Goal: Information Seeking & Learning: Learn about a topic

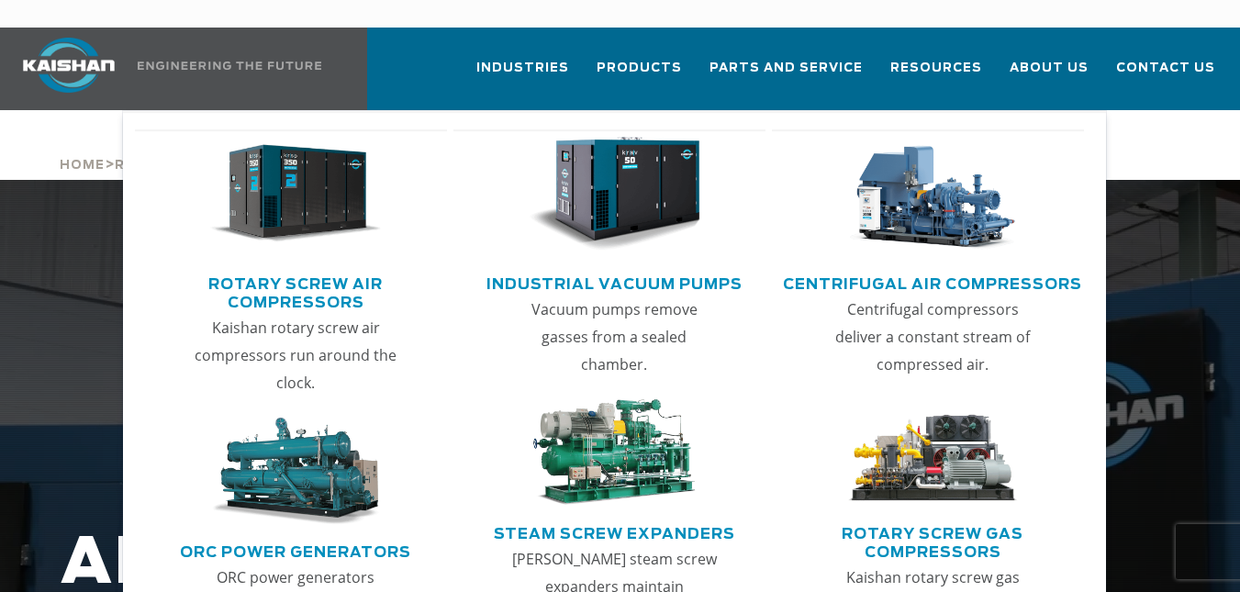
click at [350, 268] on link "Rotary Screw Air Compressors" at bounding box center [295, 291] width 303 height 46
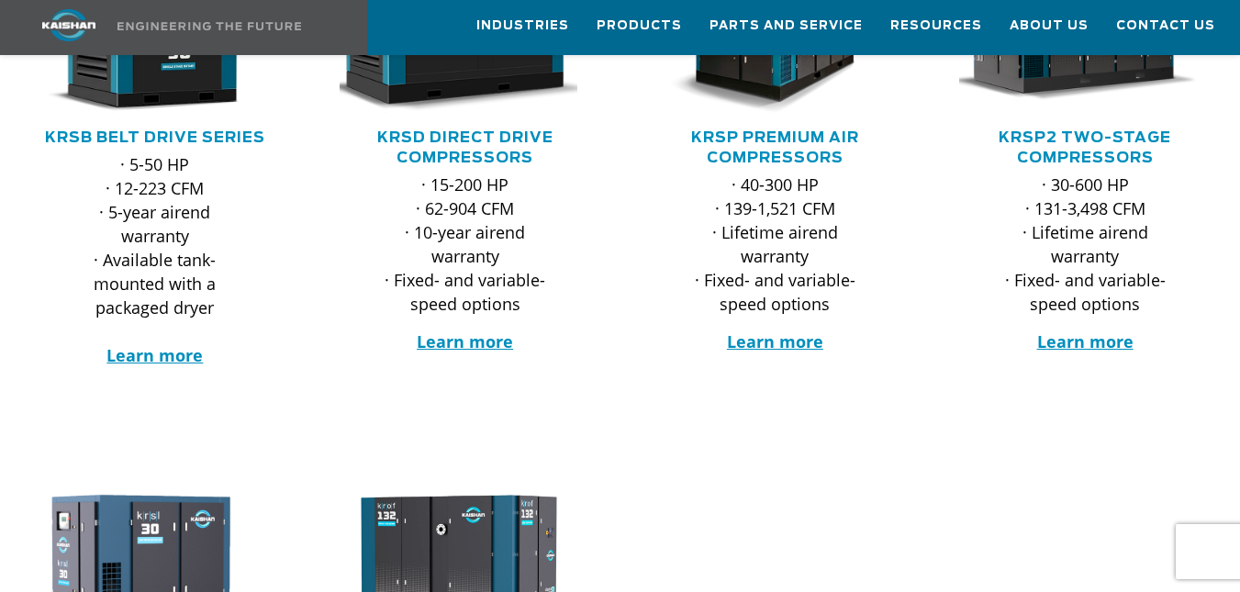
scroll to position [481, 0]
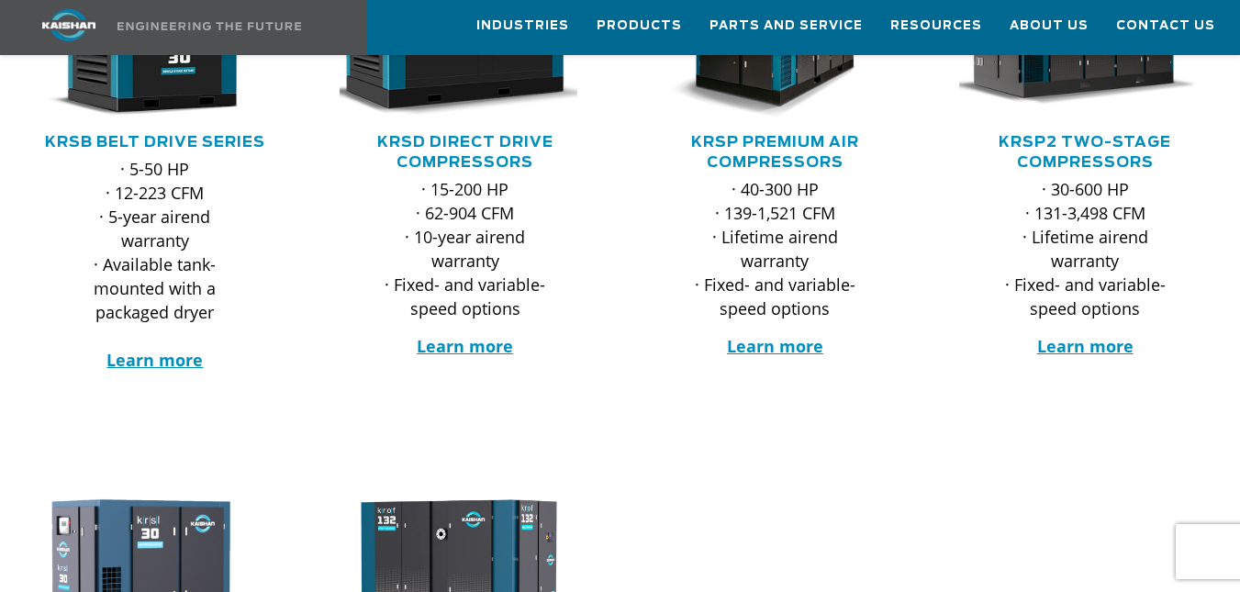
click at [459, 214] on p "· 15-200 HP · 62-904 CFM · 10-year airend warranty · Fixed- and variable-speed …" at bounding box center [465, 248] width 178 height 143
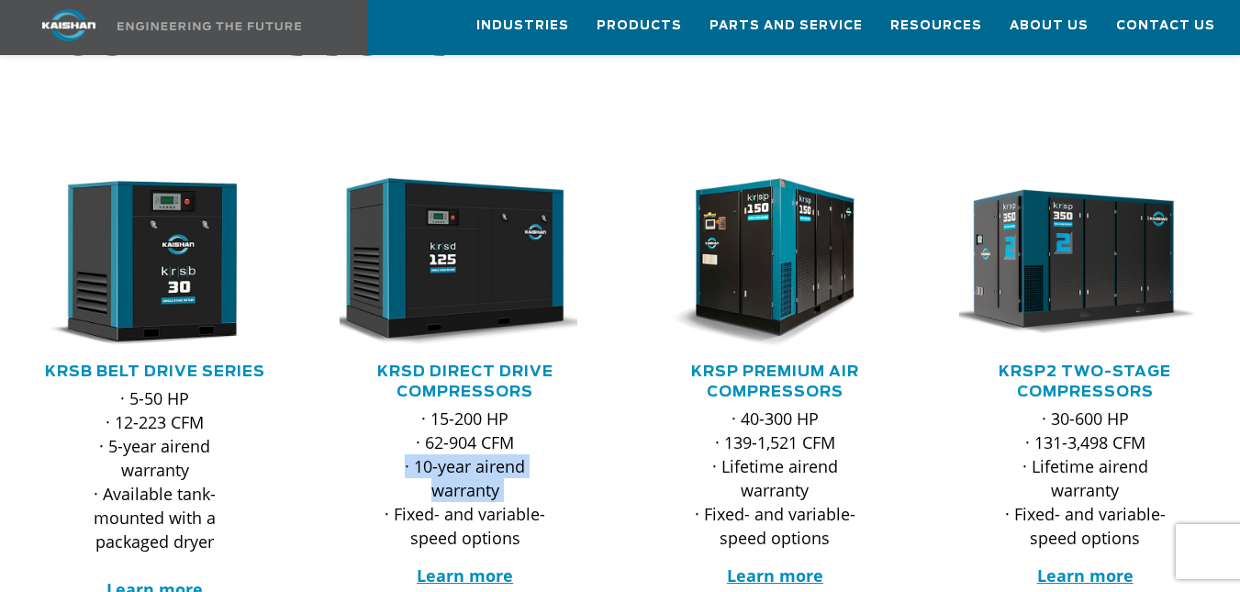
scroll to position [224, 0]
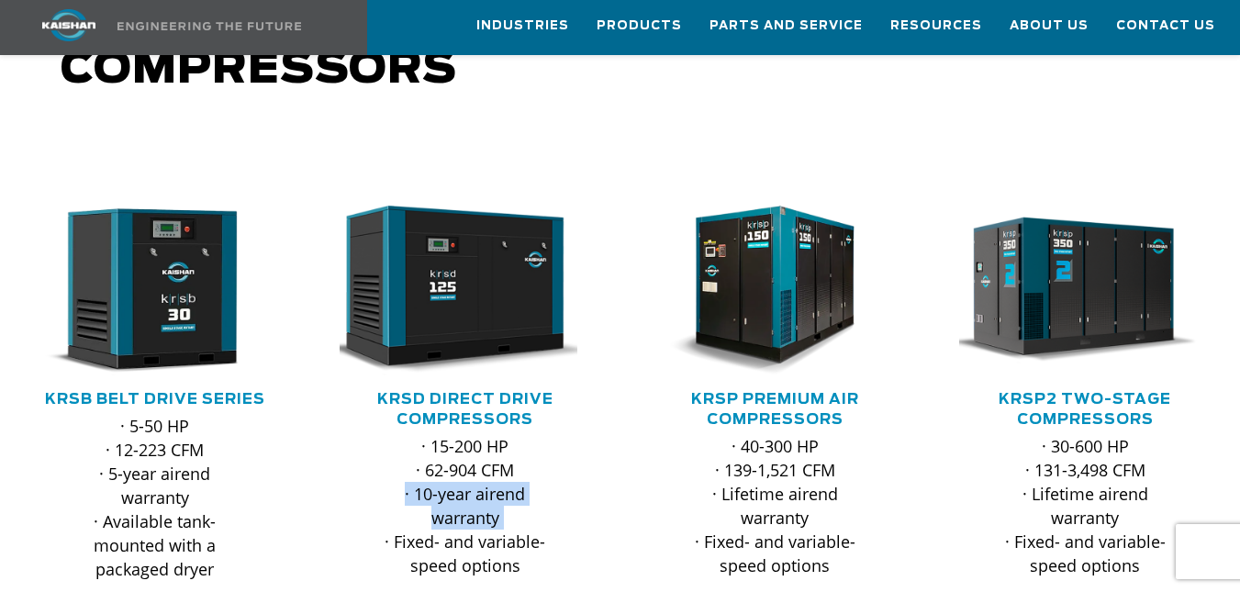
click at [459, 214] on img at bounding box center [451, 291] width 251 height 170
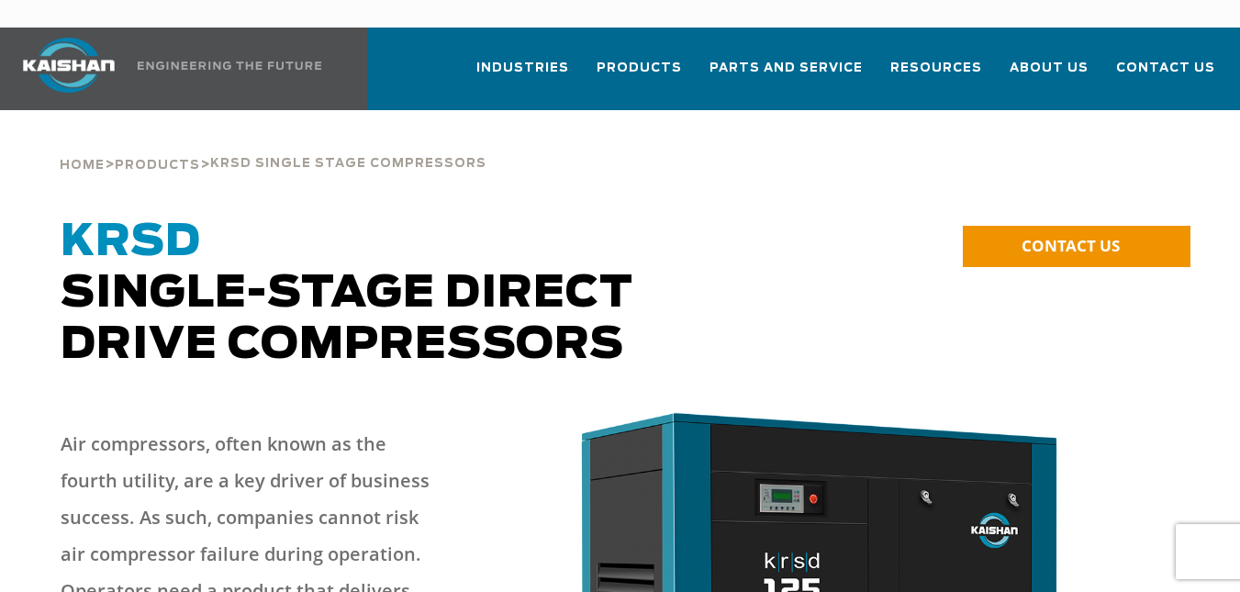
click at [573, 282] on span "KRSD Single-Stage Direct Drive Compressors" at bounding box center [347, 293] width 573 height 147
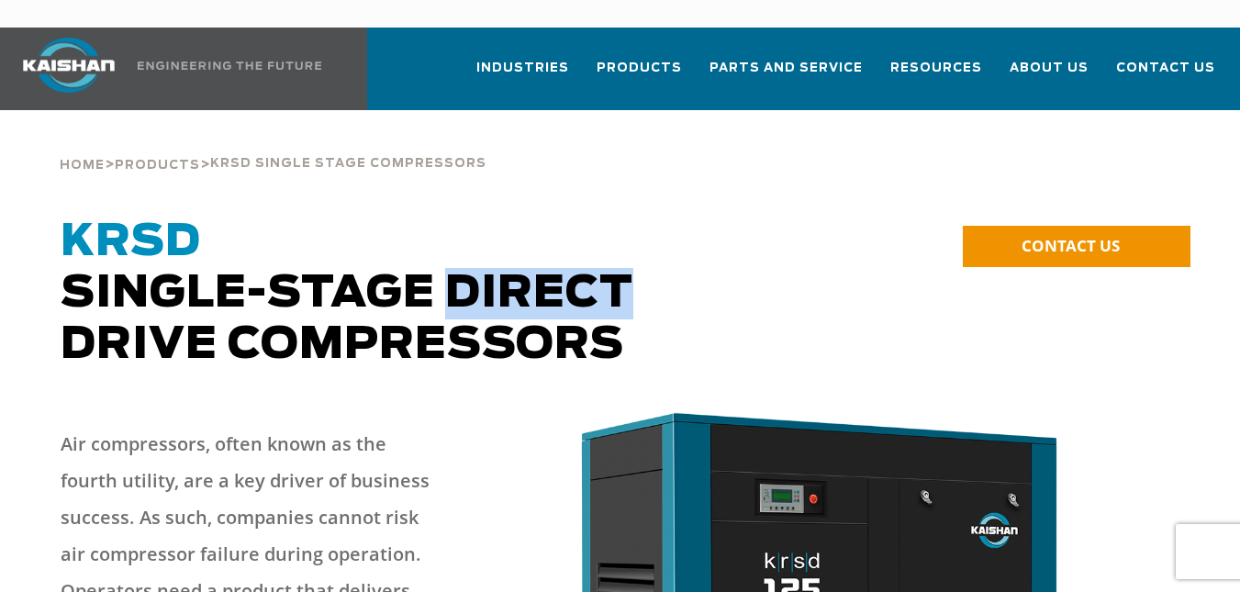
click at [573, 282] on span "KRSD Single-Stage Direct Drive Compressors" at bounding box center [347, 293] width 573 height 147
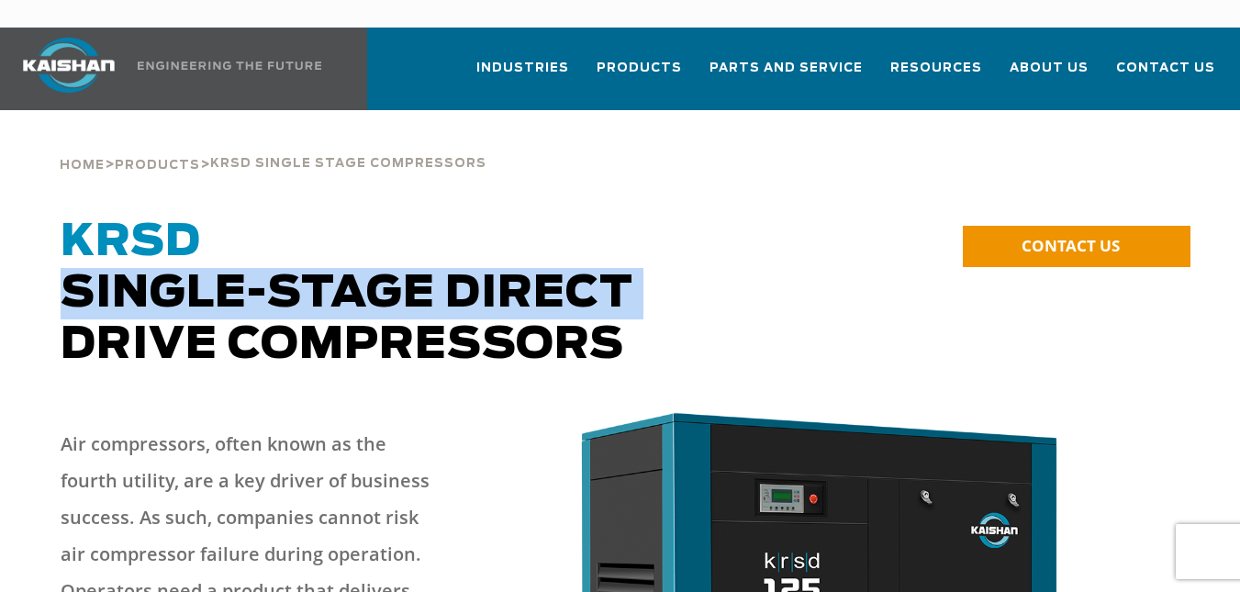
click at [573, 282] on span "KRSD Single-Stage Direct Drive Compressors" at bounding box center [347, 293] width 573 height 147
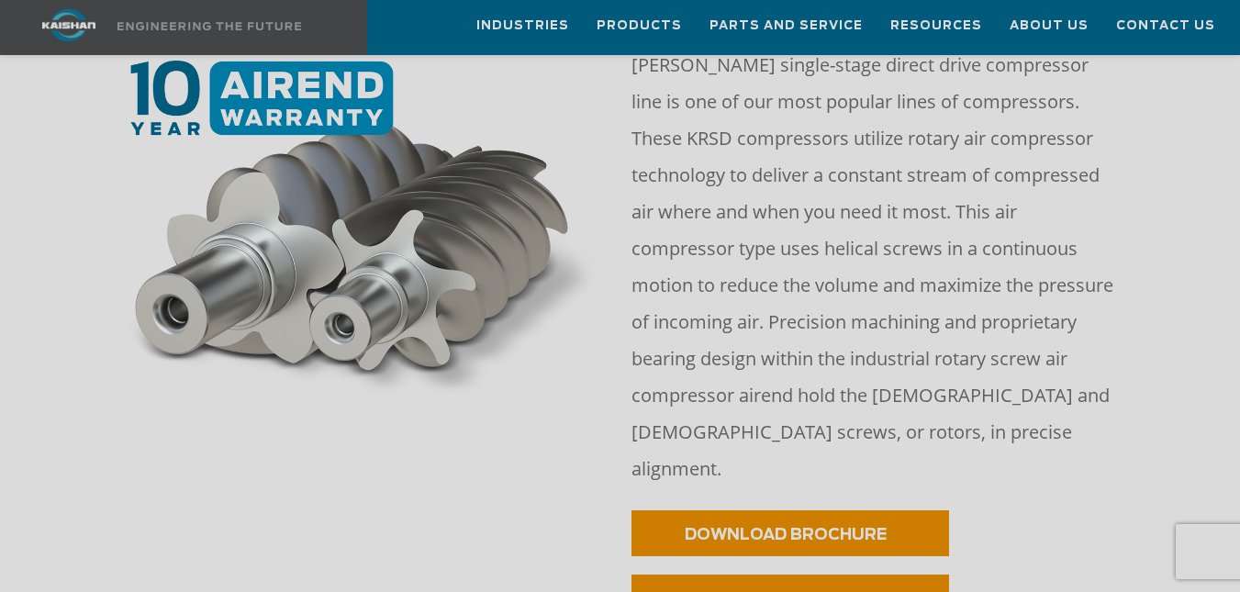
scroll to position [774, 0]
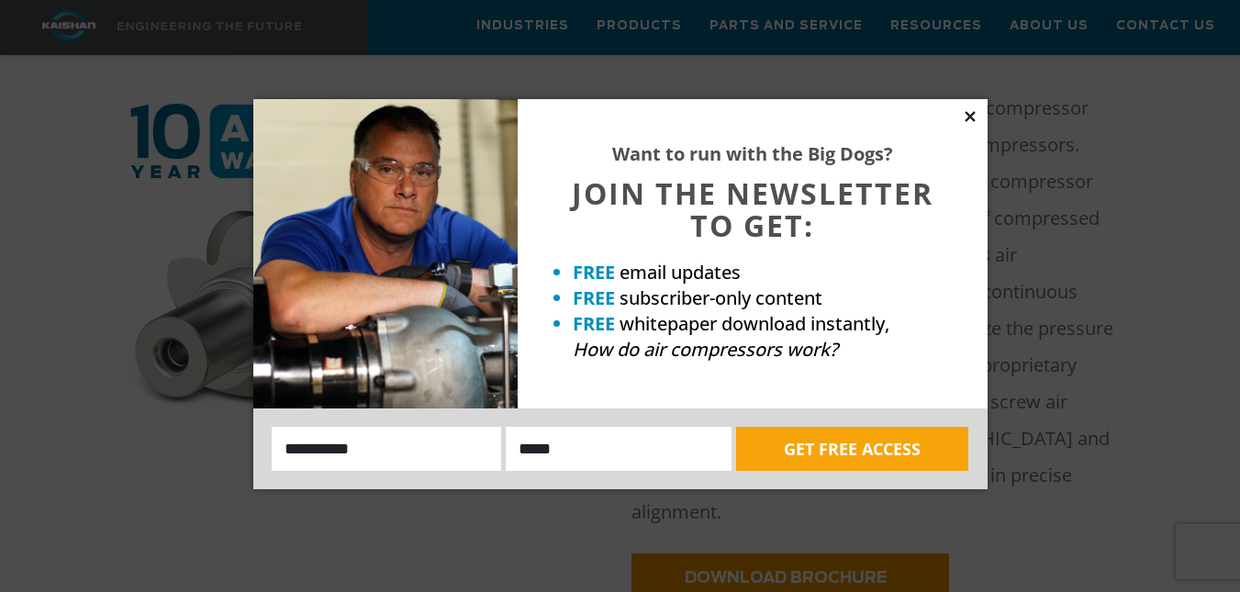
click at [967, 116] on icon at bounding box center [970, 116] width 10 height 10
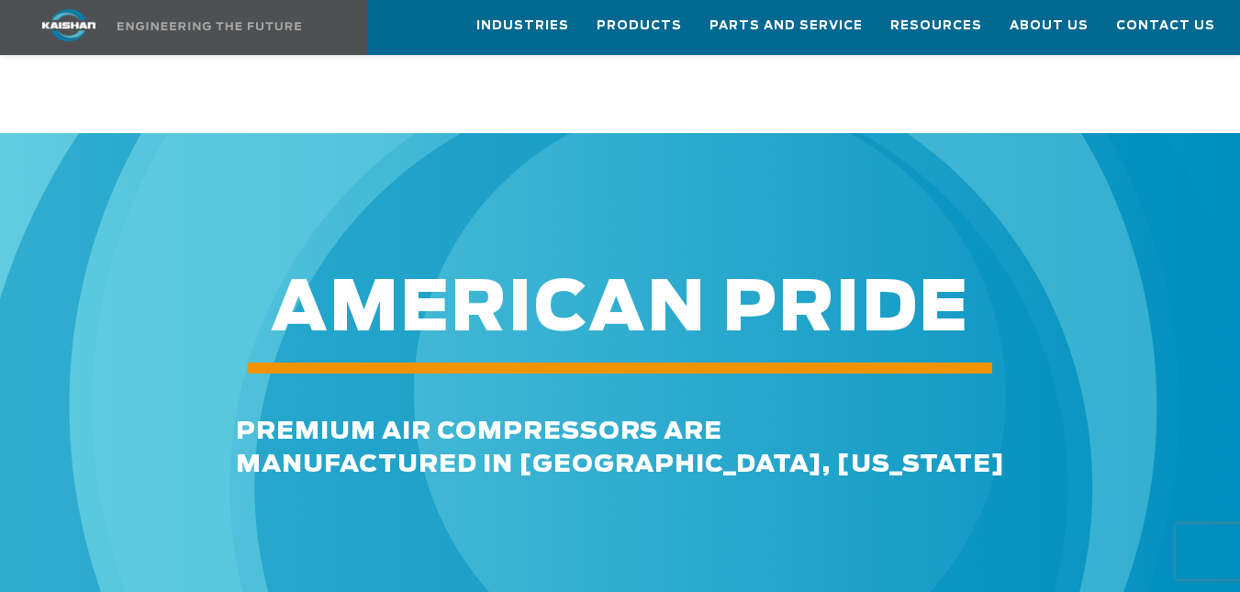
scroll to position [4988, 0]
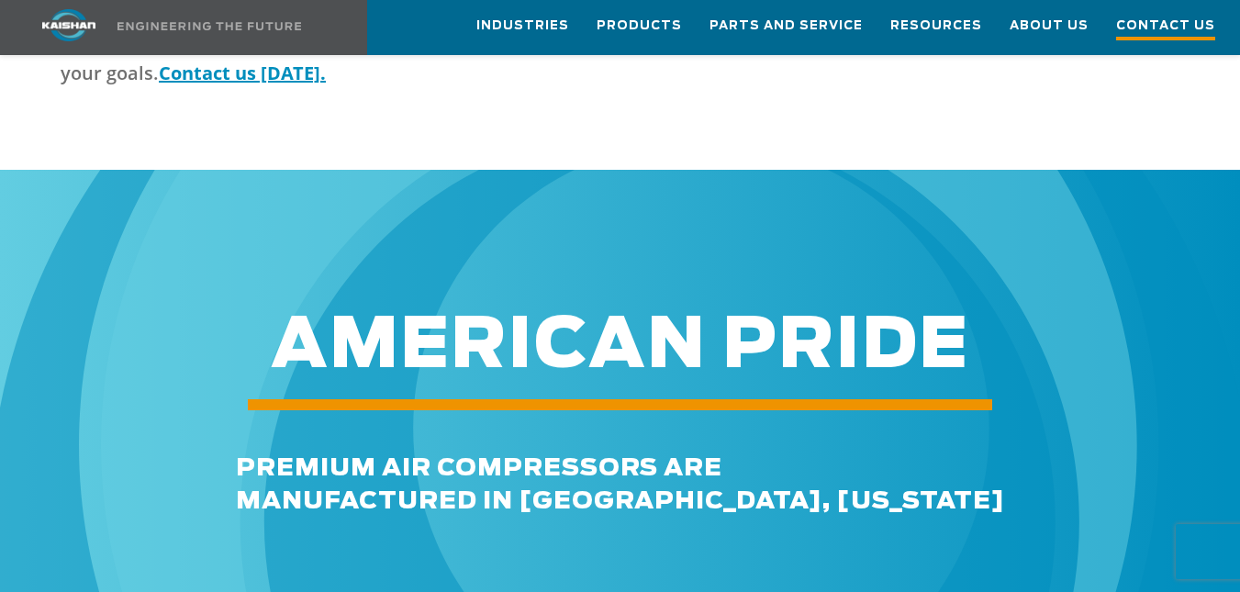
click at [1153, 17] on span "Contact Us" at bounding box center [1165, 28] width 99 height 25
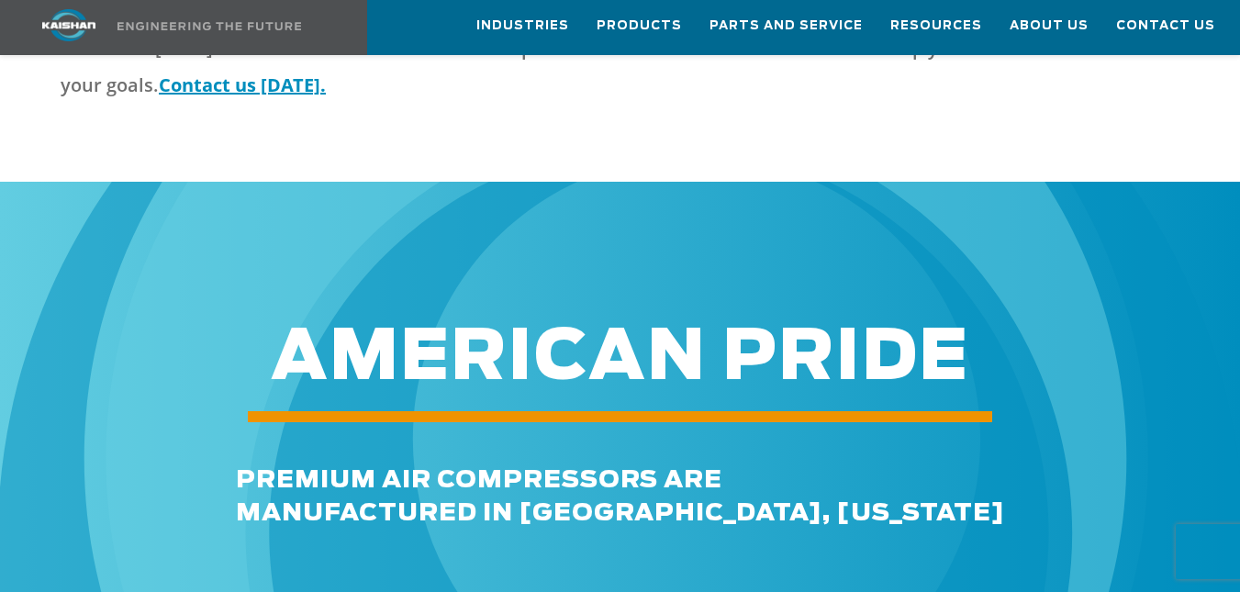
click at [431, 468] on span "premium air compressors are MANUFACTURED IN LOXLEY, ALABAMA" at bounding box center [620, 496] width 769 height 57
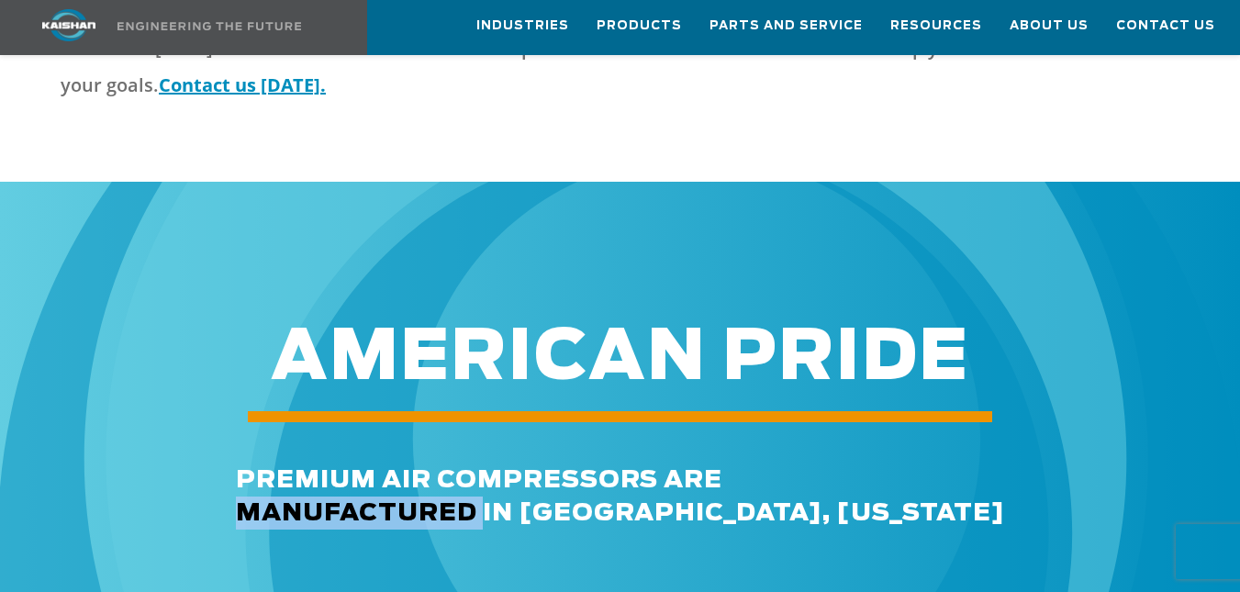
click at [431, 468] on span "premium air compressors are MANUFACTURED IN LOXLEY, ALABAMA" at bounding box center [620, 496] width 769 height 57
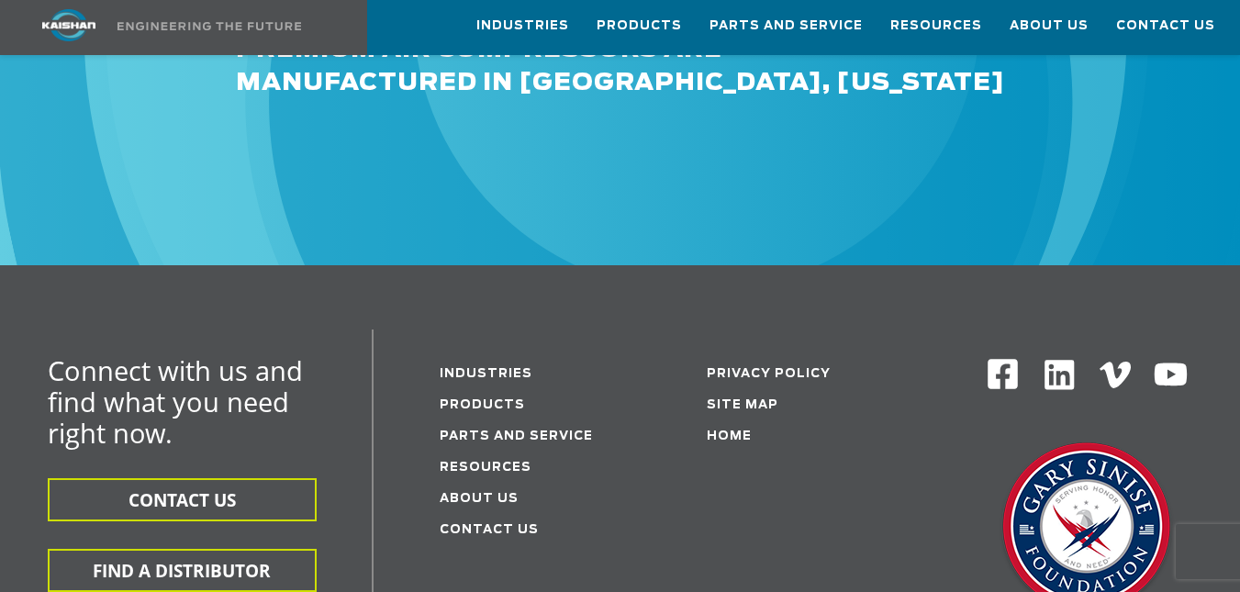
scroll to position [5494, 0]
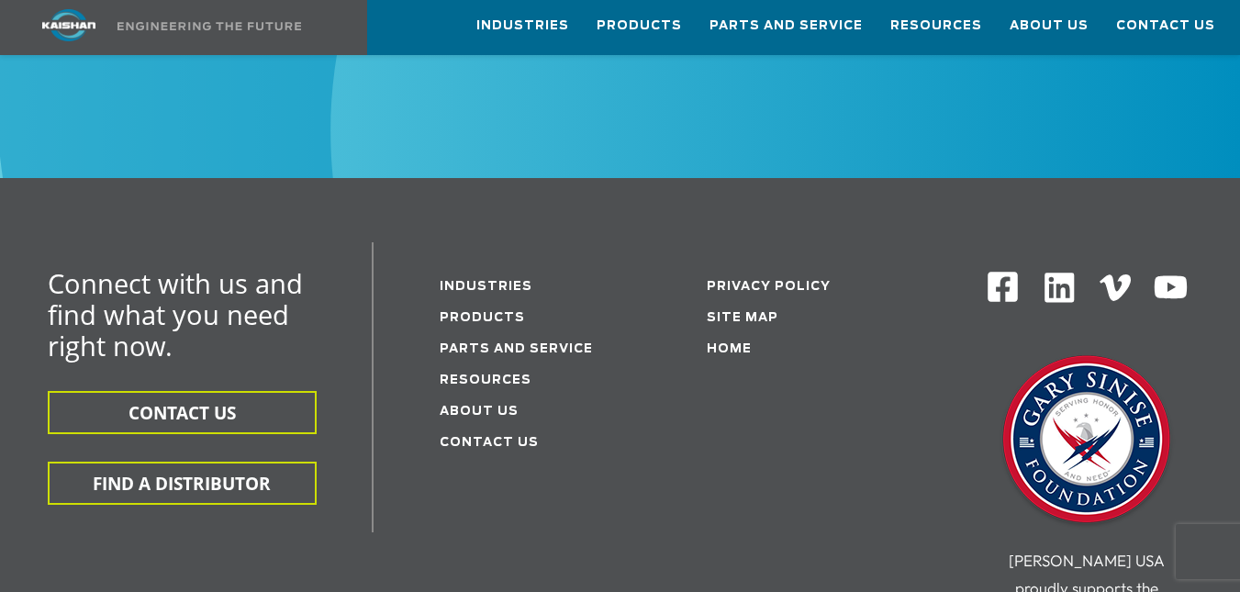
click at [1027, 551] on span "[PERSON_NAME] USA proudly supports the [PERSON_NAME] Foundation" at bounding box center [1087, 602] width 156 height 102
copy span "Kaishan USA"
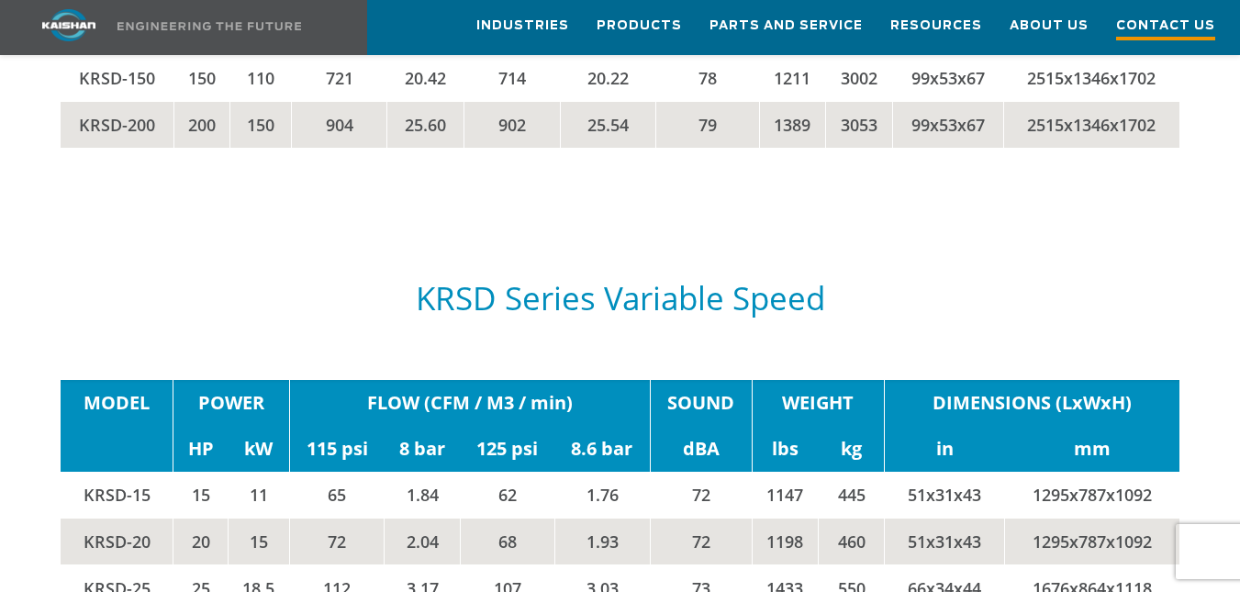
scroll to position [3401, 0]
